Goal: Task Accomplishment & Management: Manage account settings

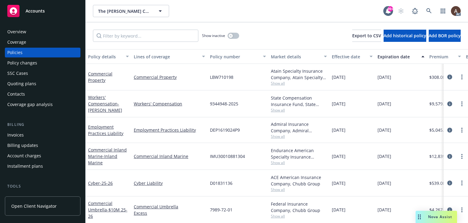
click at [34, 62] on div "Policy changes" at bounding box center [22, 63] width 30 height 10
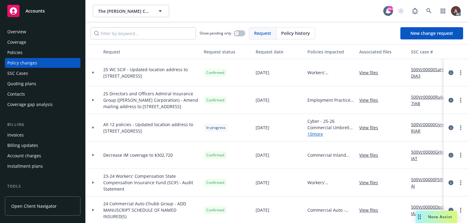
click at [92, 128] on icon at bounding box center [93, 127] width 2 height 2
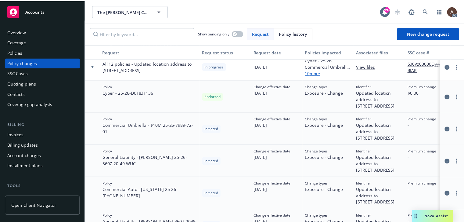
scroll to position [30, 0]
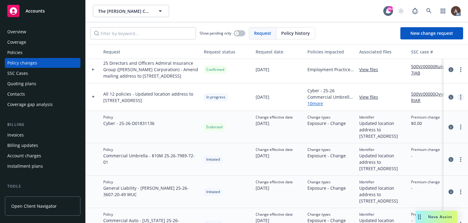
click at [457, 101] on link "more" at bounding box center [460, 96] width 7 height 7
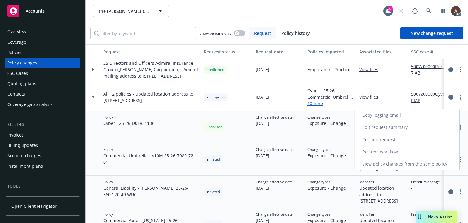
click at [385, 150] on link "Resume workflow" at bounding box center [407, 151] width 105 height 12
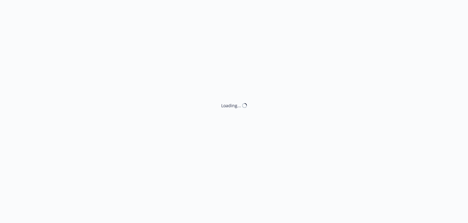
select select "ACCEPTED"
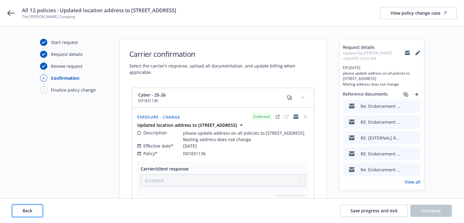
click at [31, 209] on span "Back" at bounding box center [28, 210] width 10 height 6
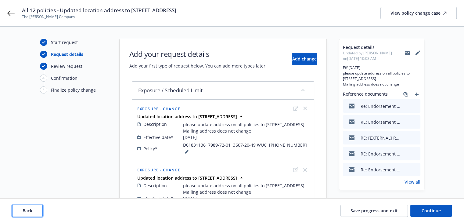
click at [31, 209] on span "Back" at bounding box center [28, 210] width 10 height 6
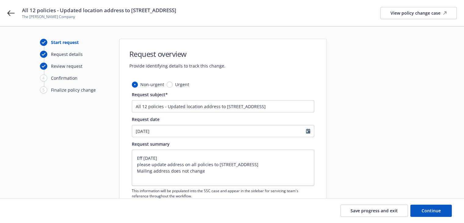
scroll to position [91, 0]
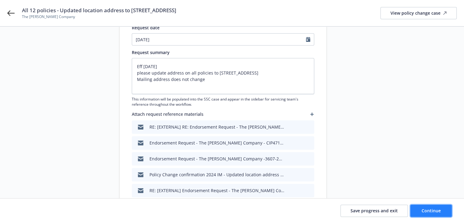
click at [424, 211] on span "Continue" at bounding box center [430, 210] width 19 height 6
type textarea "x"
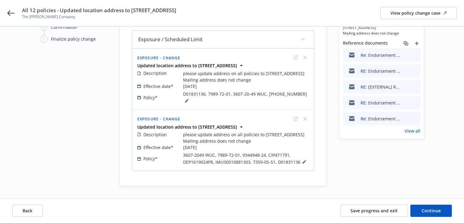
scroll to position [0, 0]
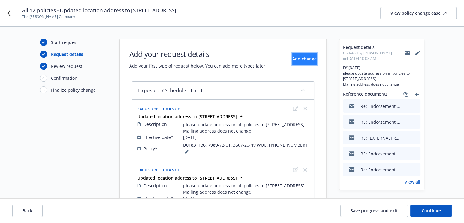
click at [292, 62] on button "Add change" at bounding box center [304, 59] width 24 height 12
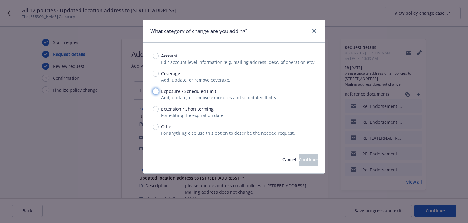
click at [157, 92] on input "Exposure / Scheduled limit" at bounding box center [156, 91] width 6 height 6
radio input "true"
click at [299, 155] on button "Continue" at bounding box center [308, 159] width 19 height 12
type textarea "x"
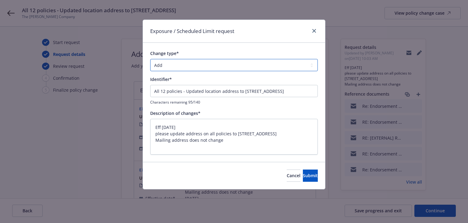
click at [172, 66] on select "Add Audit Change Remove" at bounding box center [234, 65] width 168 height 12
select select "CHANGE"
click at [150, 59] on select "Add Audit Change Remove" at bounding box center [234, 65] width 168 height 12
drag, startPoint x: 185, startPoint y: 92, endPoint x: 101, endPoint y: 84, distance: 84.5
click at [101, 84] on div "Exposure / Scheduled Limit request Change type* Add Audit Change Remove Identif…" at bounding box center [234, 111] width 468 height 223
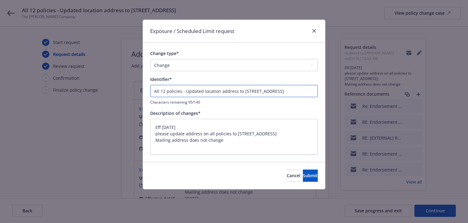
type textarea "x"
type input "Updated location address to [STREET_ADDRESS]"
click at [303, 173] on span "Submit" at bounding box center [310, 175] width 15 height 6
type textarea "x"
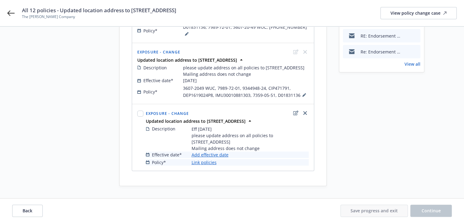
scroll to position [129, 0]
click at [212, 155] on link "Add effective date" at bounding box center [209, 154] width 37 height 6
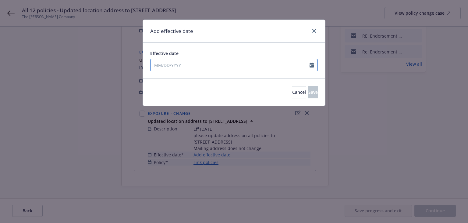
click at [212, 67] on input "Effective date" at bounding box center [230, 65] width 159 height 12
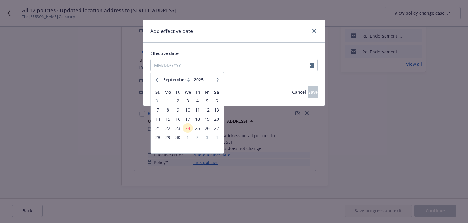
click at [157, 80] on icon "button" at bounding box center [157, 79] width 2 height 4
select select "8"
click at [197, 127] on span "21" at bounding box center [198, 128] width 8 height 8
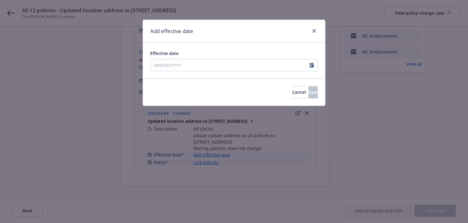
type input "[DATE]"
click at [308, 92] on span "Save" at bounding box center [312, 92] width 9 height 6
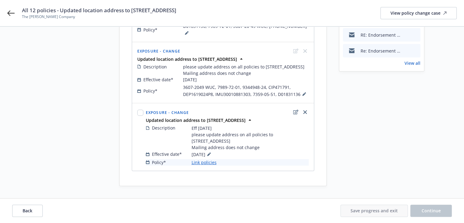
click at [205, 164] on link "Link policies" at bounding box center [203, 162] width 25 height 6
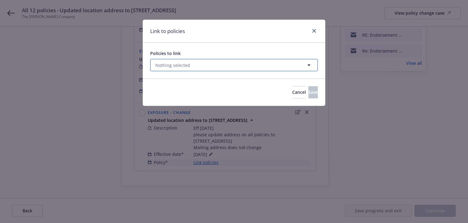
click at [193, 66] on button "Nothing selected" at bounding box center [234, 65] width 168 height 12
select select "ACTIVE"
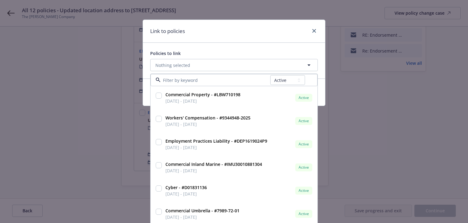
click at [184, 80] on input at bounding box center [216, 80] width 110 height 6
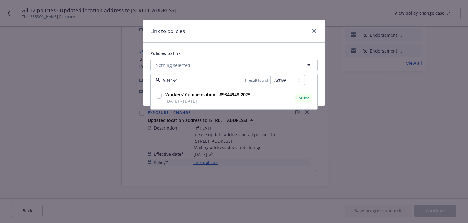
type input "9344948"
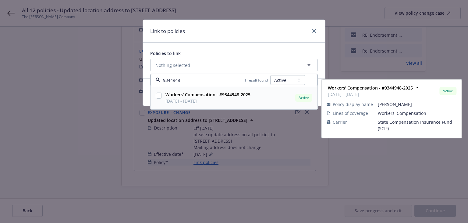
click at [174, 94] on strong "Workers' Compensation - #9344948-2025" at bounding box center [208, 94] width 85 height 6
checkbox input "true"
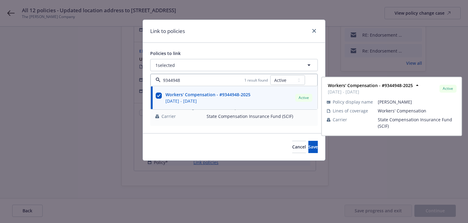
type input "9344948"
click at [228, 29] on div "Link to policies" at bounding box center [234, 31] width 182 height 23
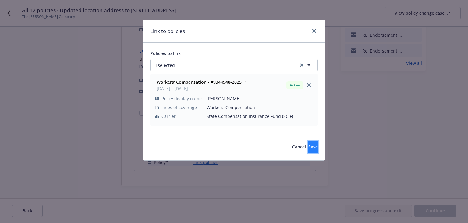
click at [308, 148] on button "Save" at bounding box center [312, 147] width 9 height 12
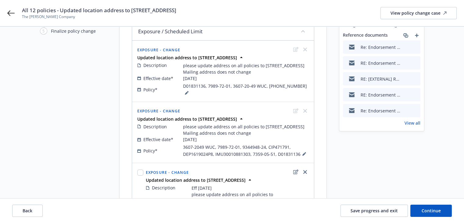
scroll to position [122, 0]
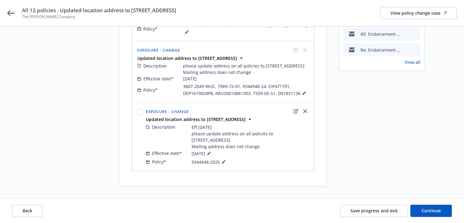
click at [362, 130] on div "Request details Updated by [PERSON_NAME] on [DATE] 10:03 AM Eff [DATE] please u…" at bounding box center [381, 52] width 85 height 266
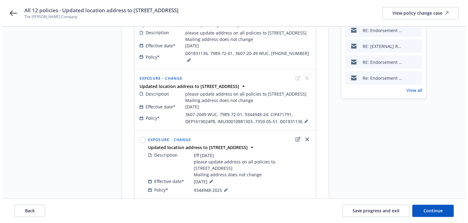
scroll to position [131, 0]
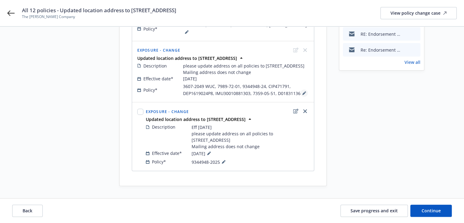
click at [302, 93] on icon at bounding box center [303, 93] width 3 height 3
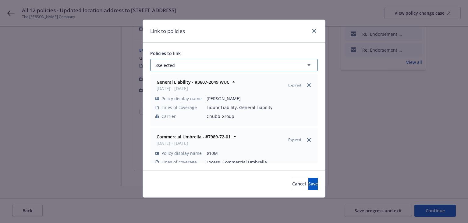
click at [213, 65] on button "8 selected" at bounding box center [234, 65] width 168 height 12
select select "ACTIVE"
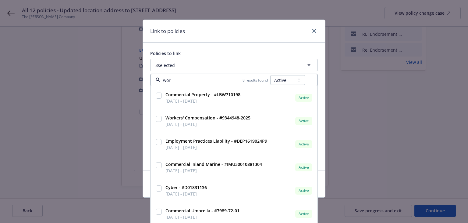
type input "work"
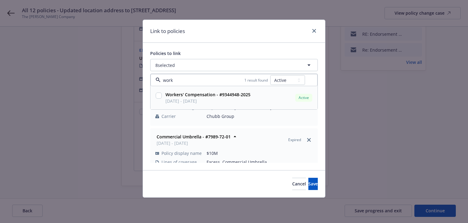
click at [236, 99] on span "[DATE] - [DATE]" at bounding box center [208, 101] width 85 height 6
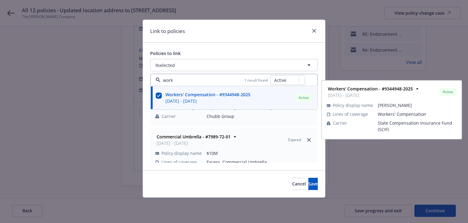
click at [236, 99] on span "[DATE] - [DATE]" at bounding box center [208, 101] width 85 height 6
checkbox input "false"
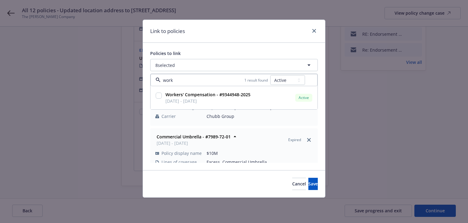
type input "work"
click at [263, 33] on div "Link to policies" at bounding box center [234, 31] width 182 height 23
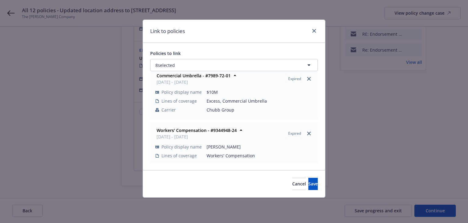
scroll to position [91, 0]
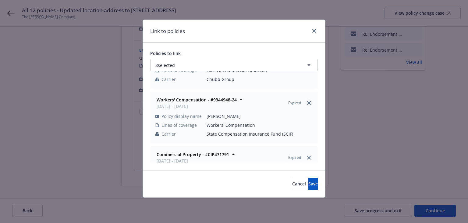
click at [307, 102] on icon "close" at bounding box center [309, 103] width 4 height 4
click at [313, 183] on button "Save" at bounding box center [312, 183] width 9 height 12
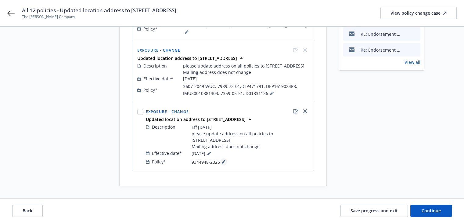
click at [222, 162] on icon at bounding box center [223, 161] width 3 height 3
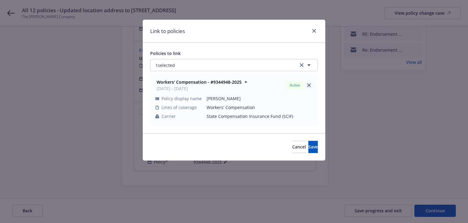
click at [307, 85] on link "close" at bounding box center [308, 84] width 7 height 7
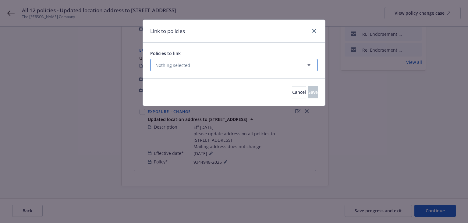
click at [218, 62] on button "Nothing selected" at bounding box center [234, 65] width 168 height 12
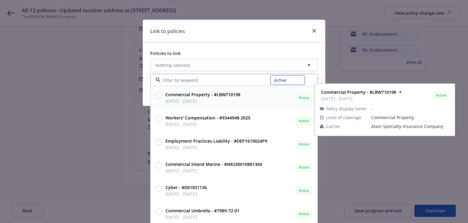
click at [285, 81] on select "All Active Upcoming Expired Cancelled" at bounding box center [287, 80] width 35 height 10
select select "EXPIRED"
click at [270, 75] on select "All Active Upcoming Expired Cancelled" at bounding box center [287, 80] width 35 height 10
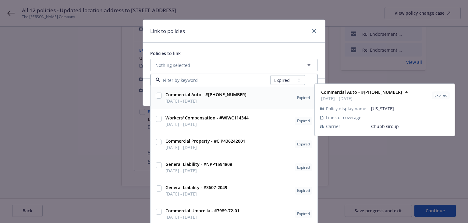
click at [218, 81] on input at bounding box center [216, 80] width 110 height 6
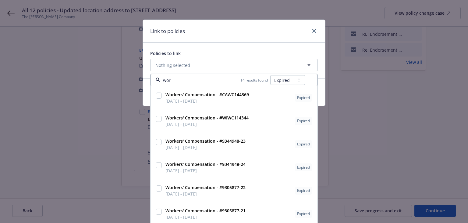
type input "work"
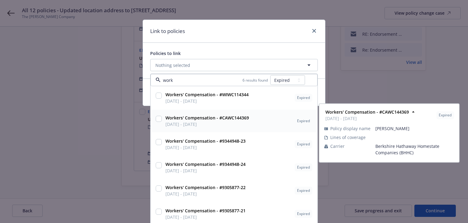
scroll to position [2, 0]
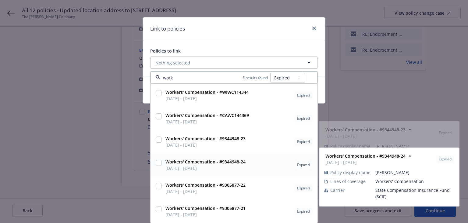
click at [243, 160] on div "Workers' Compensation - #9344948-24 [DATE] - [DATE] Expired" at bounding box center [238, 164] width 151 height 15
checkbox input "true"
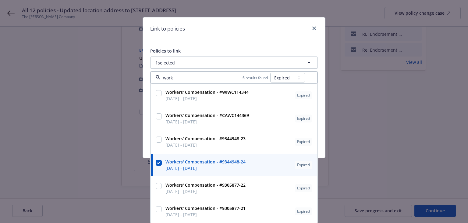
type input "work"
click at [248, 32] on div "Link to policies" at bounding box center [234, 28] width 182 height 23
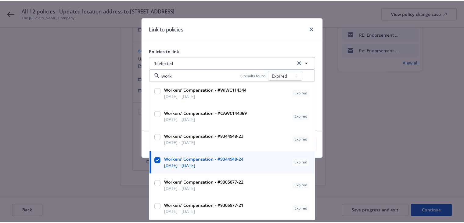
scroll to position [0, 0]
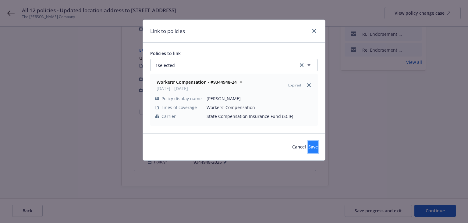
click at [308, 148] on span "Save" at bounding box center [312, 147] width 9 height 6
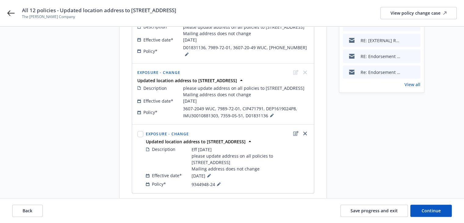
scroll to position [122, 0]
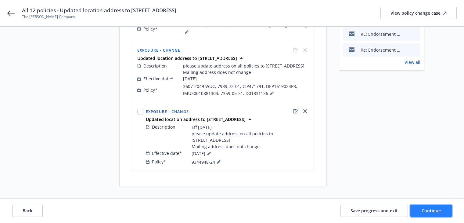
click at [423, 210] on span "Continue" at bounding box center [430, 210] width 19 height 6
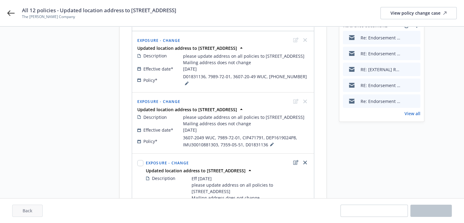
scroll to position [30, 0]
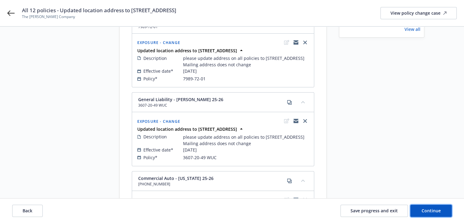
click at [415, 208] on button "Continue" at bounding box center [430, 210] width 41 height 12
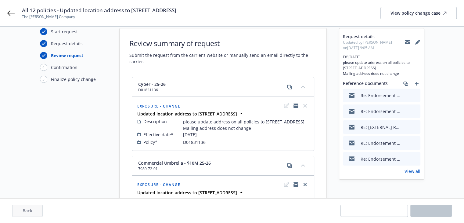
scroll to position [0, 0]
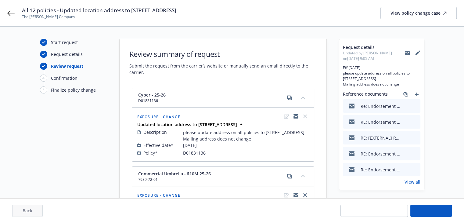
select select "ACCEPTED"
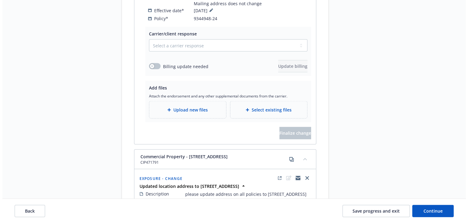
scroll to position [1360, 0]
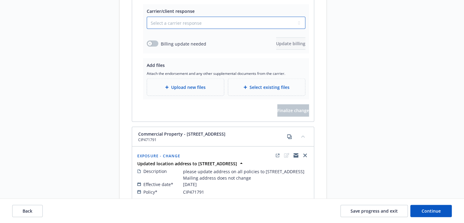
click at [169, 29] on select "Select a carrier response Accepted Accepted with revision No endorsement needed…" at bounding box center [226, 23] width 159 height 12
select select "ACCEPTED"
click at [147, 29] on select "Select a carrier response Accepted Accepted with revision No endorsement needed…" at bounding box center [226, 23] width 159 height 12
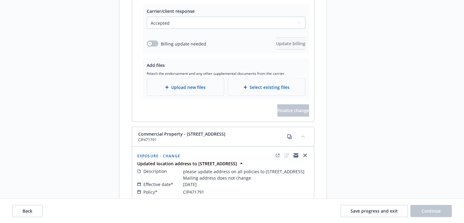
click at [181, 95] on div "Upload new files" at bounding box center [185, 87] width 77 height 17
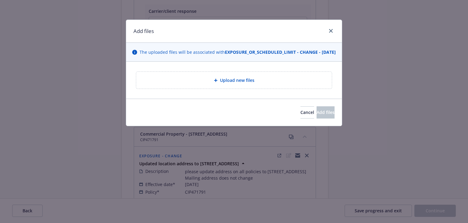
click at [222, 62] on div "The uploaded files will be associated with EXPOSURE_OR_SCHEDULED_LIMIT - CHANGE…" at bounding box center [234, 52] width 216 height 19
click at [211, 84] on div "Upload new files" at bounding box center [234, 80] width 186 height 7
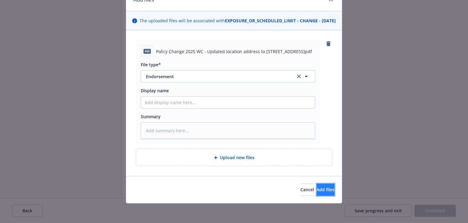
click at [317, 191] on span "Add files" at bounding box center [326, 189] width 18 height 6
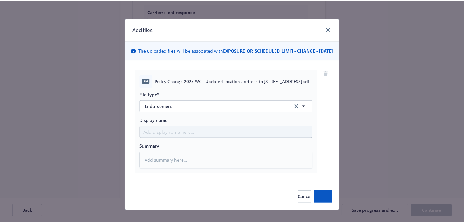
scroll to position [0, 0]
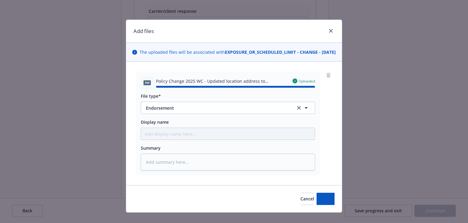
type textarea "x"
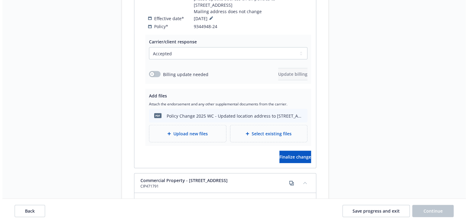
scroll to position [1421, 0]
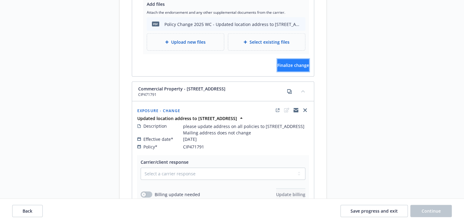
click at [278, 71] on button "Finalize change" at bounding box center [293, 65] width 32 height 12
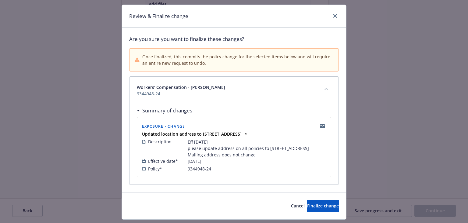
scroll to position [37, 0]
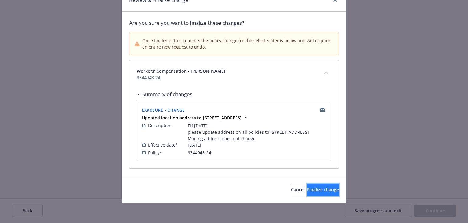
click at [309, 190] on span "Finalize change" at bounding box center [323, 189] width 32 height 6
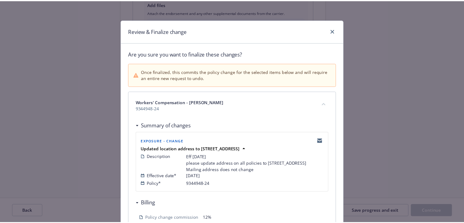
scroll to position [91, 0]
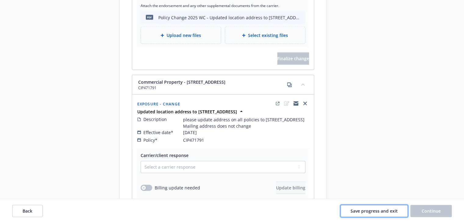
click at [392, 209] on span "Save progress and exit" at bounding box center [373, 210] width 47 height 6
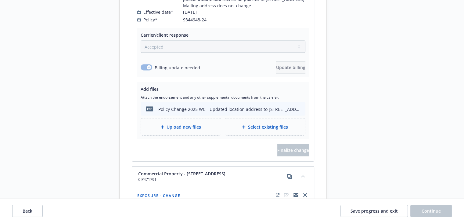
scroll to position [1232, 0]
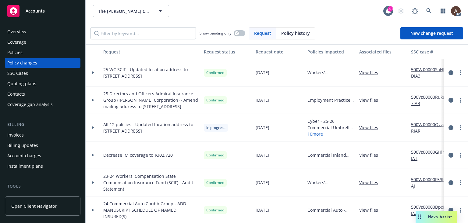
click at [93, 135] on div at bounding box center [93, 127] width 15 height 27
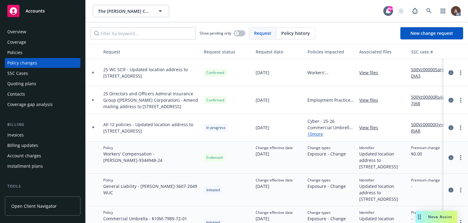
click at [94, 101] on icon at bounding box center [93, 100] width 2 height 2
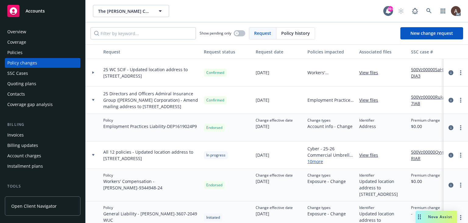
click at [93, 72] on icon at bounding box center [93, 72] width 2 height 2
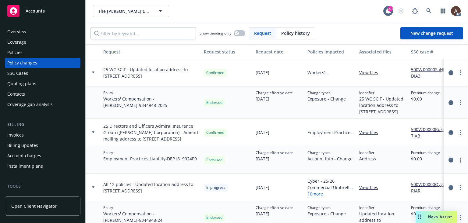
click at [93, 72] on icon at bounding box center [93, 72] width 2 height 2
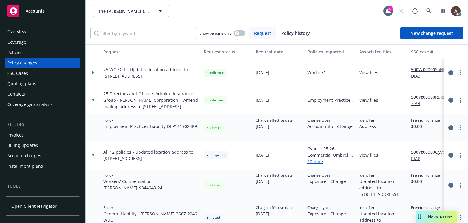
click at [420, 100] on link "500Vz00000Ruka7IAB" at bounding box center [431, 100] width 41 height 13
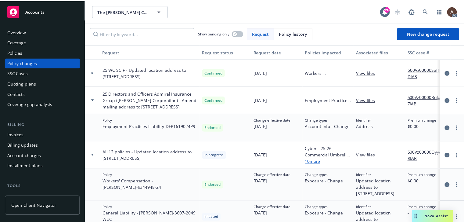
scroll to position [61, 0]
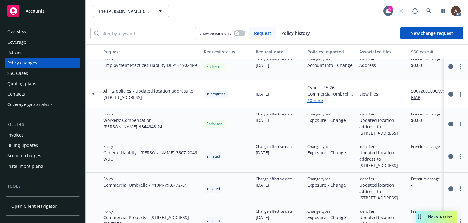
drag, startPoint x: 134, startPoint y: 94, endPoint x: 129, endPoint y: 105, distance: 12.1
click at [129, 100] on span "All 12 policies - Updated location address to [STREET_ADDRESS]" at bounding box center [151, 93] width 96 height 13
copy span "Updated location address to [STREET_ADDRESS]"
click at [460, 95] on circle "more" at bounding box center [460, 93] width 1 height 1
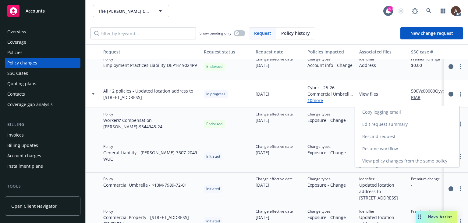
click at [380, 147] on link "Resume workflow" at bounding box center [407, 148] width 105 height 12
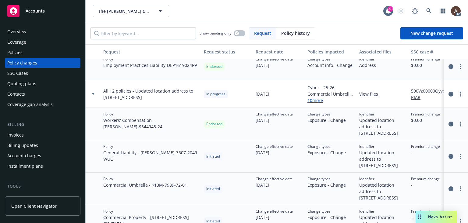
select select "ACCEPTED"
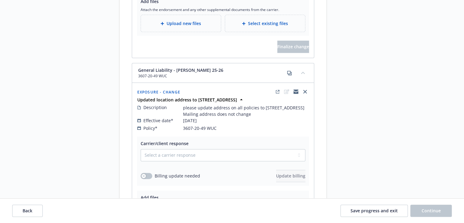
scroll to position [488, 0]
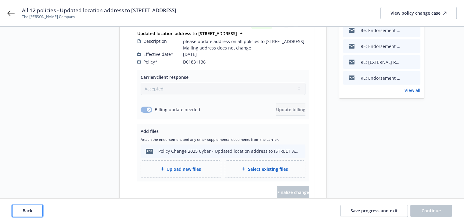
click at [33, 211] on button "Back" at bounding box center [27, 210] width 30 height 12
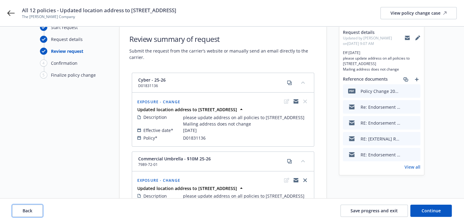
scroll to position [0, 0]
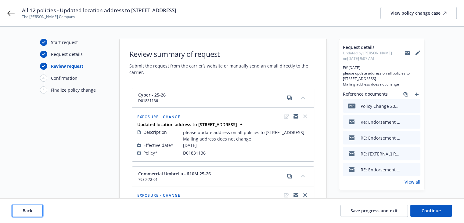
click at [36, 211] on button "Back" at bounding box center [27, 210] width 30 height 12
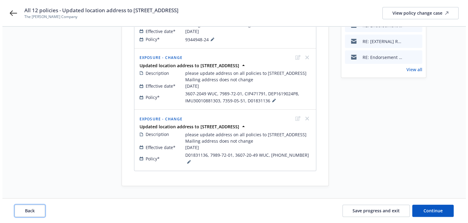
scroll to position [130, 0]
click at [270, 98] on icon at bounding box center [272, 100] width 4 height 4
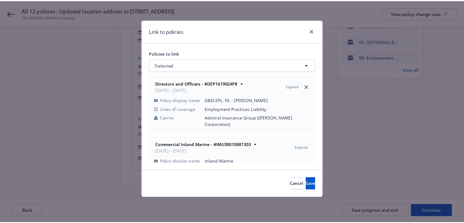
scroll to position [152, 0]
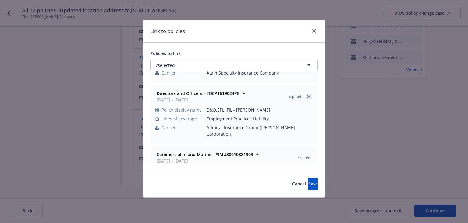
click at [307, 95] on icon "close" at bounding box center [309, 97] width 4 height 4
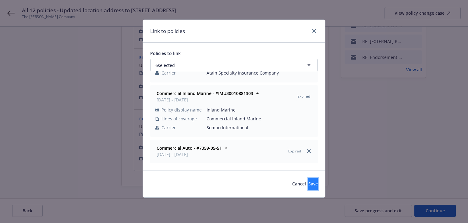
click at [308, 182] on span "Save" at bounding box center [312, 183] width 9 height 6
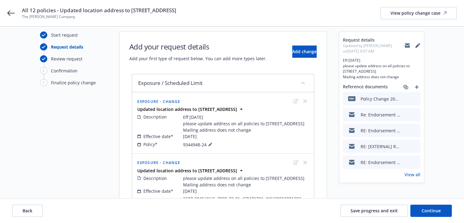
scroll to position [0, 0]
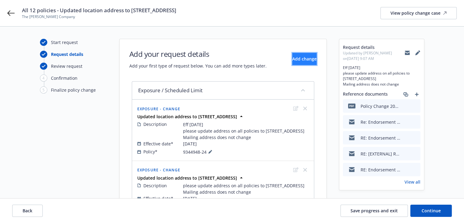
click at [292, 62] on button "Add change" at bounding box center [304, 59] width 24 height 12
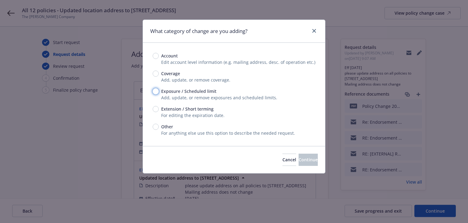
click at [158, 90] on input "Exposure / Scheduled limit" at bounding box center [156, 91] width 6 height 6
radio input "true"
click at [305, 160] on span "Continue" at bounding box center [308, 159] width 19 height 6
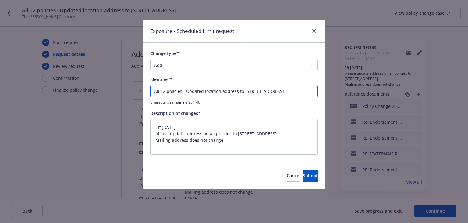
drag, startPoint x: 184, startPoint y: 91, endPoint x: 111, endPoint y: 88, distance: 72.9
click at [114, 91] on div "Exposure / Scheduled Limit request Change type* Add Audit Change Remove Identif…" at bounding box center [234, 111] width 468 height 223
type textarea "x"
type input "Updated location address to [STREET_ADDRESS]"
drag, startPoint x: 180, startPoint y: 66, endPoint x: 179, endPoint y: 70, distance: 3.8
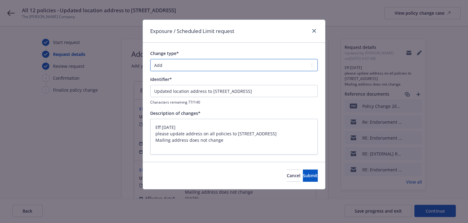
click at [180, 66] on select "Add Audit Change Remove" at bounding box center [234, 65] width 168 height 12
select select "CHANGE"
click at [150, 59] on select "Add Audit Change Remove" at bounding box center [234, 65] width 168 height 12
click at [303, 173] on span "Submit" at bounding box center [310, 175] width 15 height 6
type textarea "x"
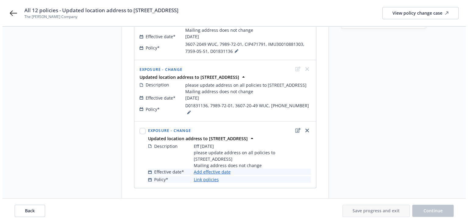
scroll to position [197, 0]
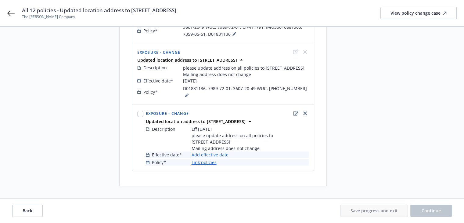
click at [219, 155] on link "Add effective date" at bounding box center [209, 154] width 37 height 6
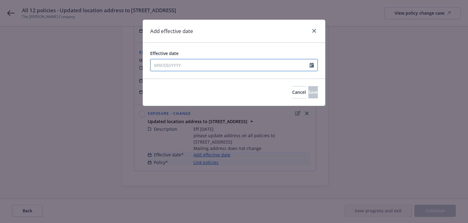
select select "9"
click at [218, 69] on input "Effective date" at bounding box center [230, 65] width 159 height 12
type input "[DATE]"
click at [280, 37] on div "Add effective date" at bounding box center [234, 31] width 182 height 23
click at [308, 91] on span "Save" at bounding box center [312, 92] width 9 height 6
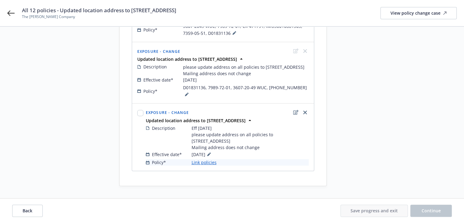
click at [202, 165] on link "Link policies" at bounding box center [203, 162] width 25 height 6
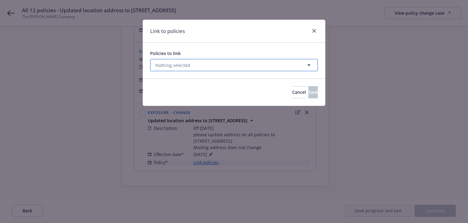
click at [199, 66] on button "Nothing selected" at bounding box center [234, 65] width 168 height 12
select select "ACTIVE"
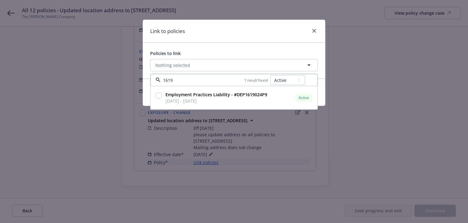
type input "1619"
click at [286, 83] on select "All Active Upcoming Expired Cancelled" at bounding box center [287, 80] width 35 height 10
select select "EXPIRED"
click at [270, 75] on select "All Active Upcoming Expired Cancelled" at bounding box center [287, 80] width 35 height 10
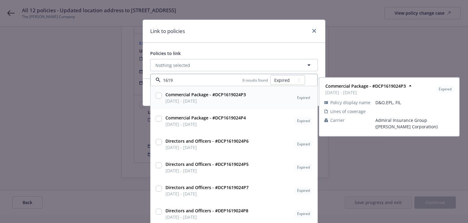
click at [211, 75] on div "1619 6 results found All Active Upcoming Expired Cancelled" at bounding box center [234, 80] width 167 height 12
click at [185, 80] on input "1619" at bounding box center [202, 80] width 82 height 6
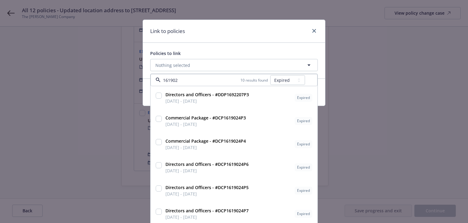
type input "1619024"
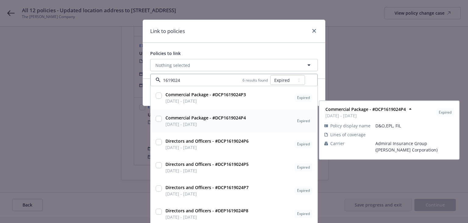
scroll to position [2, 0]
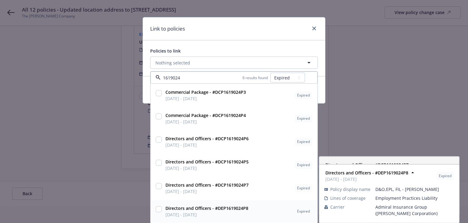
click at [232, 209] on strong "Directors and Officers - #DEP1619024P8" at bounding box center [207, 208] width 83 height 6
checkbox input "true"
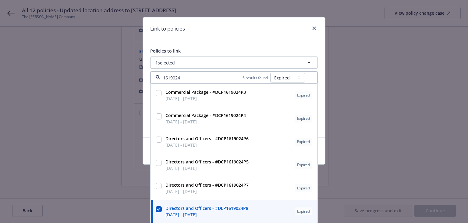
type input "1619024"
click at [240, 32] on div "Link to policies" at bounding box center [234, 28] width 182 height 23
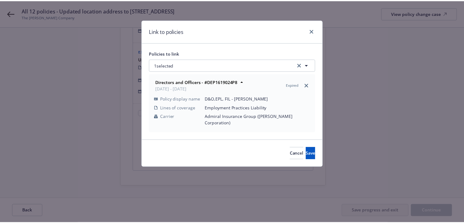
scroll to position [0, 0]
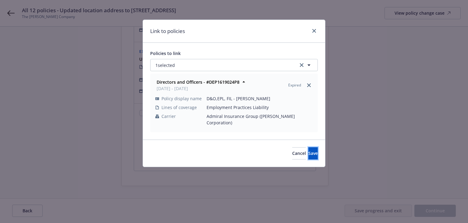
click at [308, 147] on button "Save" at bounding box center [312, 153] width 9 height 12
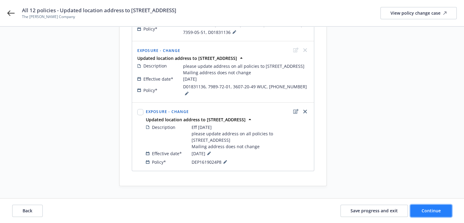
click at [423, 209] on span "Continue" at bounding box center [430, 210] width 19 height 6
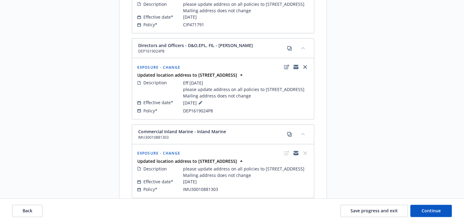
scroll to position [732, 0]
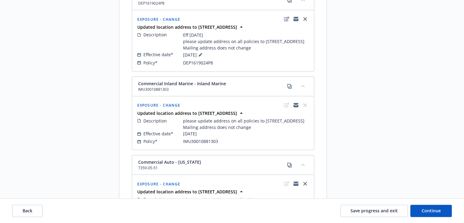
click at [409, 208] on div "Save progress and exit Continue" at bounding box center [395, 210] width 111 height 12
click at [422, 211] on span "Continue" at bounding box center [430, 210] width 19 height 6
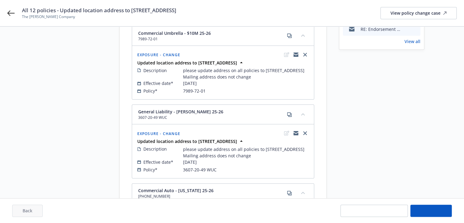
select select "ACCEPTED"
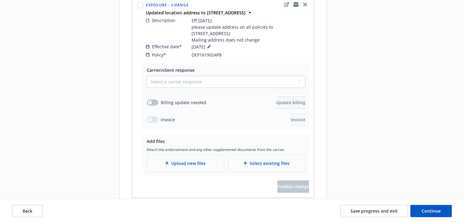
scroll to position [1768, 0]
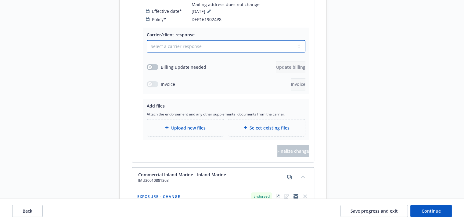
click at [164, 52] on select "Select a carrier response Accepted Accepted with revision No endorsement needed…" at bounding box center [226, 46] width 159 height 12
select select "ACCEPTED"
click at [147, 52] on select "Select a carrier response Accepted Accepted with revision No endorsement needed…" at bounding box center [226, 46] width 159 height 12
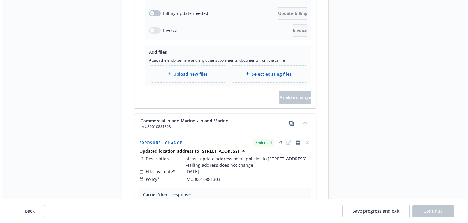
scroll to position [1829, 0]
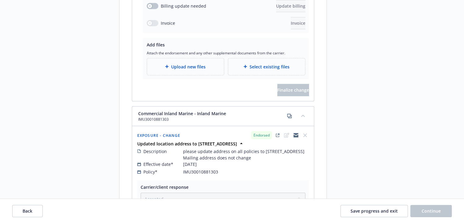
click at [173, 70] on span "Upload new files" at bounding box center [188, 66] width 34 height 6
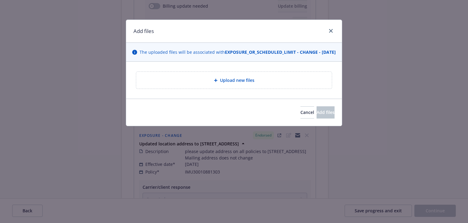
click at [211, 84] on div "Upload new files" at bounding box center [234, 80] width 186 height 7
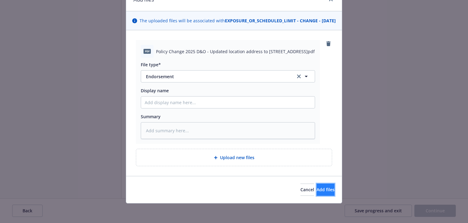
click at [317, 188] on span "Add files" at bounding box center [326, 189] width 18 height 6
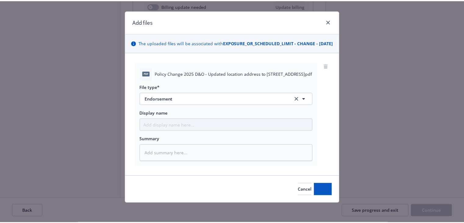
scroll to position [15, 0]
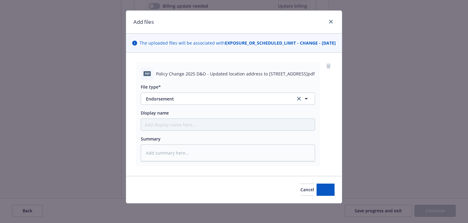
type textarea "x"
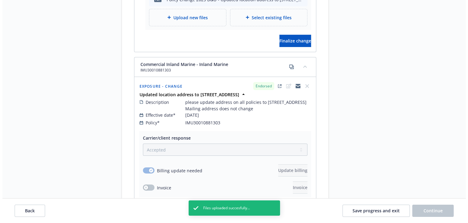
scroll to position [1920, 0]
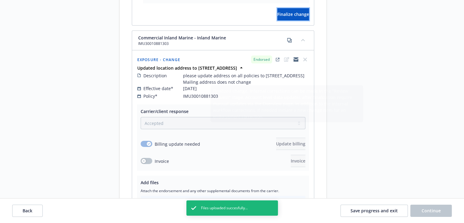
click at [277, 17] on span "Finalize change" at bounding box center [293, 14] width 32 height 6
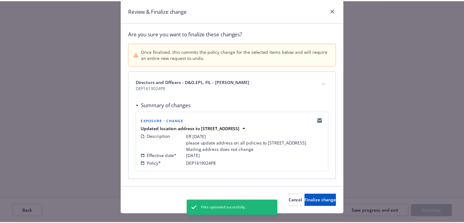
scroll to position [37, 0]
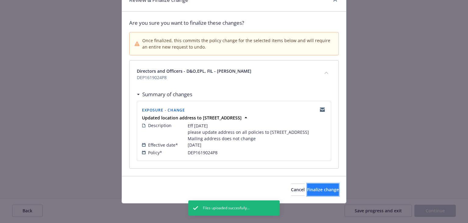
click at [308, 189] on span "Finalize change" at bounding box center [323, 189] width 32 height 6
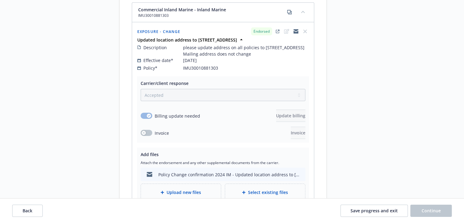
scroll to position [2012, 0]
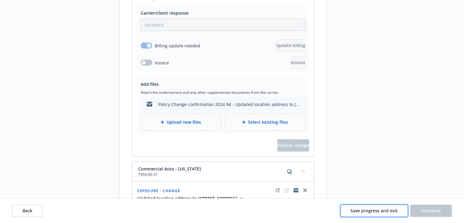
click at [389, 212] on span "Save progress and exit" at bounding box center [373, 210] width 47 height 6
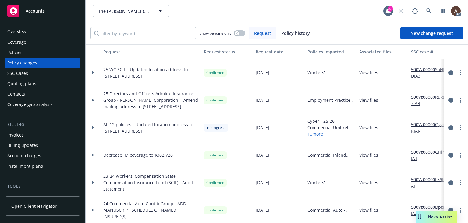
click at [93, 129] on icon at bounding box center [93, 127] width 2 height 2
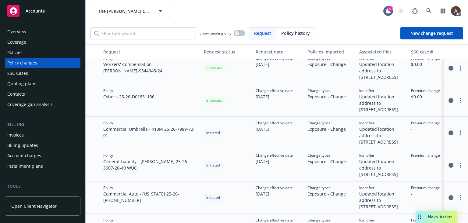
scroll to position [30, 0]
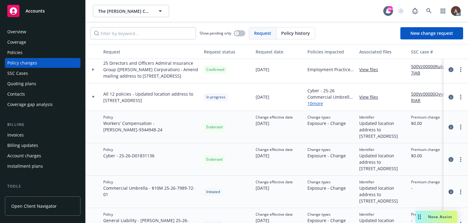
click at [41, 53] on div "Policies" at bounding box center [42, 53] width 71 height 10
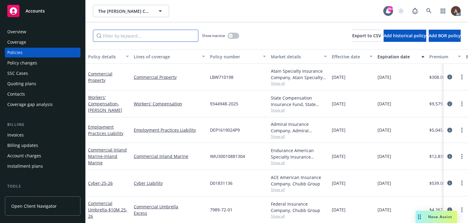
click at [166, 37] on input "Filter by keyword..." at bounding box center [145, 36] width 105 height 12
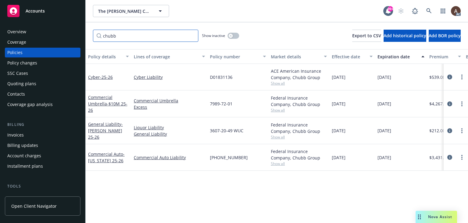
type input "chubb"
drag, startPoint x: 210, startPoint y: 104, endPoint x: 232, endPoint y: 104, distance: 22.3
click at [232, 104] on span "7989-72-01" at bounding box center [221, 103] width 23 height 6
copy span "7989-72-01"
click at [213, 131] on span "3607-20-49 WUC" at bounding box center [227, 130] width 34 height 6
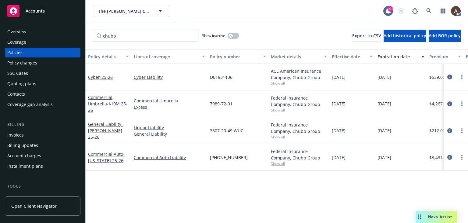
click at [30, 62] on div "Policy changes" at bounding box center [22, 63] width 30 height 10
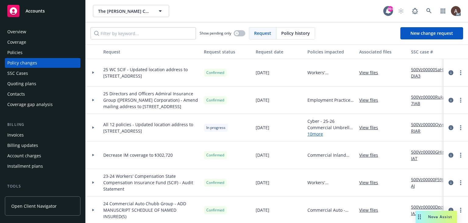
click at [93, 129] on icon at bounding box center [93, 127] width 2 height 2
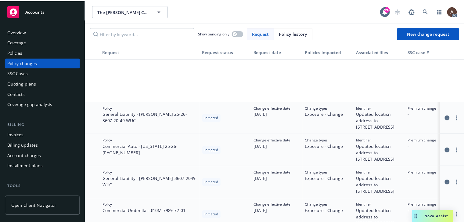
scroll to position [213, 0]
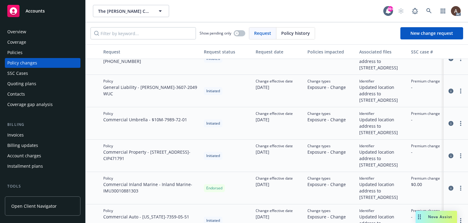
drag, startPoint x: 18, startPoint y: 52, endPoint x: 44, endPoint y: 64, distance: 28.3
click at [18, 52] on div "Policies" at bounding box center [14, 53] width 15 height 10
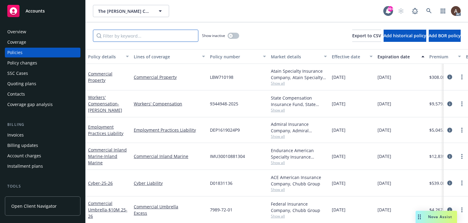
click at [149, 40] on input "Filter by keyword..." at bounding box center [145, 36] width 105 height 12
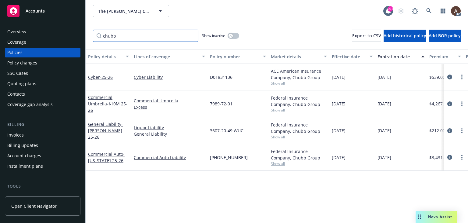
type input "chubb"
drag, startPoint x: 211, startPoint y: 102, endPoint x: 224, endPoint y: 102, distance: 12.8
click at [224, 102] on span "7989-72-01" at bounding box center [221, 103] width 23 height 6
drag, startPoint x: 209, startPoint y: 131, endPoint x: 234, endPoint y: 132, distance: 24.7
click at [234, 132] on div "3607-20-49 WUC" at bounding box center [238, 130] width 61 height 27
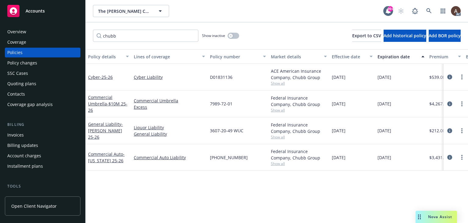
click at [217, 166] on div "[PHONE_NUMBER]" at bounding box center [238, 157] width 61 height 27
drag, startPoint x: 218, startPoint y: 156, endPoint x: 244, endPoint y: 156, distance: 25.3
click at [244, 156] on div "[PHONE_NUMBER]" at bounding box center [238, 157] width 61 height 27
copy span "7359-05-51"
click at [197, 193] on div "Policy details Lines of coverage Policy number Market details Effective date Ex…" at bounding box center [277, 135] width 383 height 173
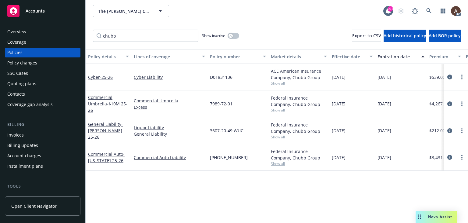
click at [223, 134] on div "3607-20-49 WUC" at bounding box center [238, 130] width 61 height 27
drag, startPoint x: 210, startPoint y: 131, endPoint x: 246, endPoint y: 133, distance: 36.4
click at [246, 133] on div "3607-20-49 WUC" at bounding box center [238, 130] width 61 height 27
copy span "3607-20-49 WUC"
click at [210, 110] on div "7989-72-01" at bounding box center [238, 103] width 61 height 27
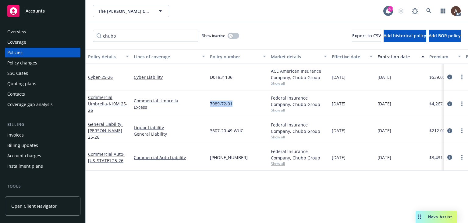
drag, startPoint x: 208, startPoint y: 105, endPoint x: 235, endPoint y: 105, distance: 26.8
click at [235, 105] on div "7989-72-01" at bounding box center [238, 103] width 61 height 27
copy span "7989-72-01"
drag, startPoint x: 449, startPoint y: 156, endPoint x: 446, endPoint y: 155, distance: 4.0
click at [450, 156] on icon "circleInformation" at bounding box center [450, 157] width 5 height 5
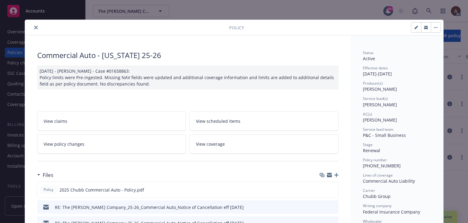
click at [162, 142] on link "View policy changes" at bounding box center [111, 143] width 149 height 19
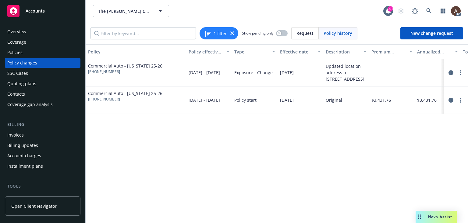
click at [27, 64] on div "Policy changes" at bounding box center [22, 63] width 30 height 10
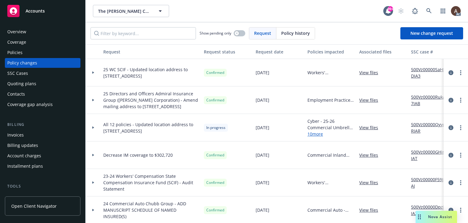
click at [93, 128] on icon at bounding box center [93, 127] width 2 height 2
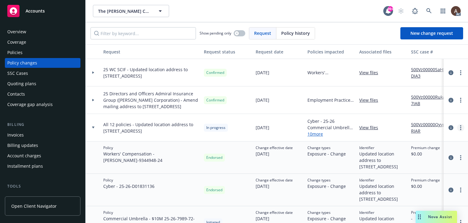
click at [460, 128] on circle "more" at bounding box center [460, 127] width 1 height 1
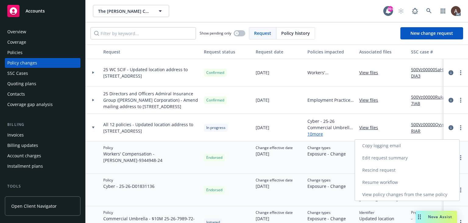
click at [373, 182] on link "Resume workflow" at bounding box center [407, 182] width 105 height 12
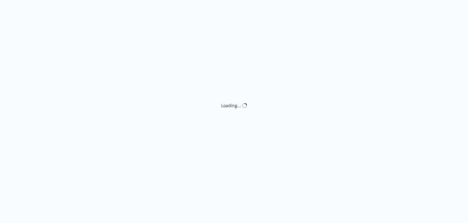
select select "ACCEPTED"
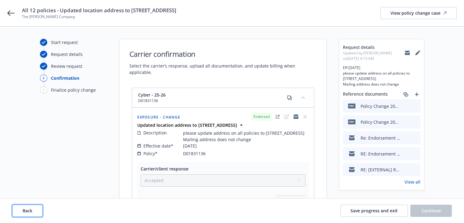
click at [27, 209] on span "Back" at bounding box center [28, 210] width 10 height 6
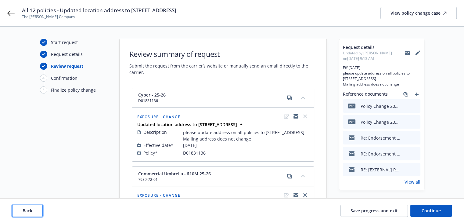
click at [27, 209] on span "Back" at bounding box center [28, 210] width 10 height 6
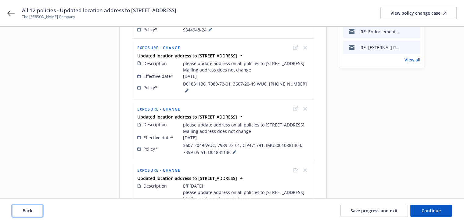
scroll to position [183, 0]
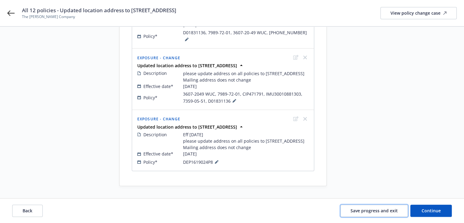
drag, startPoint x: 365, startPoint y: 209, endPoint x: 368, endPoint y: 150, distance: 59.2
click at [368, 150] on div "Start request Request details Review request 4 Confirmation 5 Finalize policy c…" at bounding box center [232, 37] width 464 height 369
click at [359, 207] on span "Save progress and exit" at bounding box center [373, 210] width 47 height 6
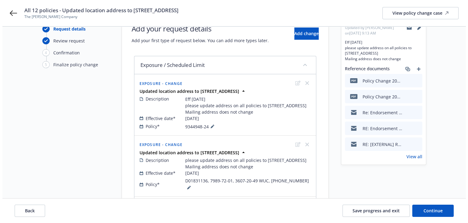
scroll to position [0, 0]
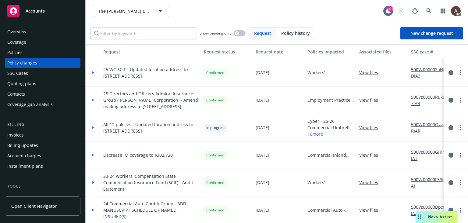
click at [92, 128] on icon at bounding box center [93, 127] width 2 height 2
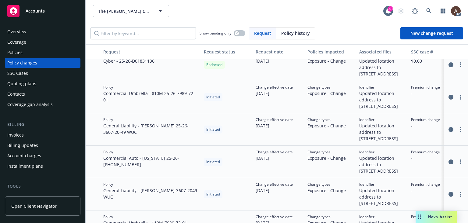
scroll to position [152, 0]
